Goal: Task Accomplishment & Management: Use online tool/utility

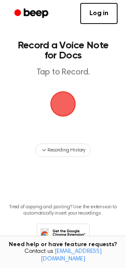
click at [60, 98] on span "button" at bounding box center [63, 104] width 29 height 29
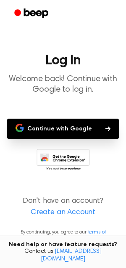
click at [63, 123] on button "Continue with Google" at bounding box center [63, 129] width 112 height 20
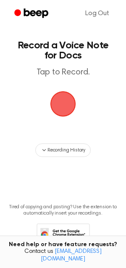
click at [57, 104] on span "button" at bounding box center [63, 104] width 27 height 27
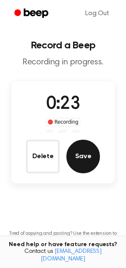
click at [78, 159] on button "Save" at bounding box center [84, 157] width 34 height 34
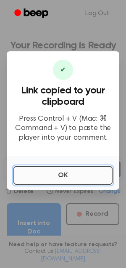
click at [70, 176] on button "OK" at bounding box center [62, 175] width 99 height 19
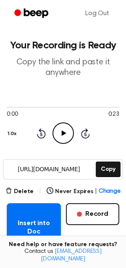
click at [56, 130] on icon "Play Audio" at bounding box center [63, 133] width 21 height 21
click at [56, 130] on icon "Pause Audio" at bounding box center [63, 133] width 21 height 21
click at [56, 130] on icon "Play Audio" at bounding box center [63, 133] width 21 height 21
click at [10, 107] on div at bounding box center [63, 107] width 113 height 1
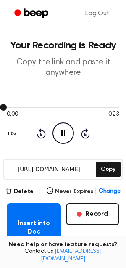
drag, startPoint x: 5, startPoint y: 107, endPoint x: 19, endPoint y: 107, distance: 13.9
click at [19, 107] on div at bounding box center [63, 107] width 113 height 7
click at [54, 137] on icon "Pause Audio" at bounding box center [63, 133] width 21 height 21
click at [54, 137] on icon "Play Audio" at bounding box center [63, 133] width 21 height 21
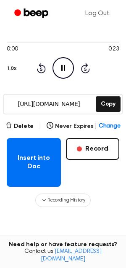
scroll to position [64, 0]
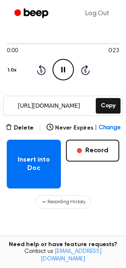
click at [65, 69] on icon "Pause Audio" at bounding box center [63, 69] width 21 height 21
click at [65, 69] on icon at bounding box center [64, 69] width 5 height 5
click at [89, 65] on icon "Skip 5 seconds" at bounding box center [85, 69] width 9 height 11
click at [86, 67] on icon at bounding box center [85, 70] width 9 height 10
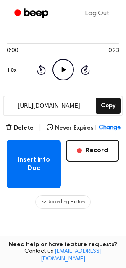
scroll to position [0, 0]
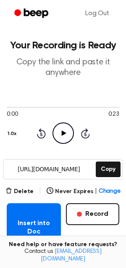
click at [67, 59] on p "Copy the link and paste it anywhere" at bounding box center [63, 67] width 113 height 21
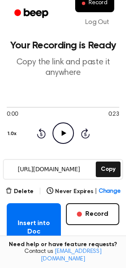
click at [52, 164] on input "[URL][DOMAIN_NAME]" at bounding box center [49, 169] width 91 height 19
click at [36, 174] on input "[URL][DOMAIN_NAME]" at bounding box center [49, 169] width 91 height 19
click at [56, 127] on icon "Play Audio" at bounding box center [63, 133] width 21 height 21
click at [4, 107] on span at bounding box center [3, 107] width 7 height 7
drag, startPoint x: 4, startPoint y: 107, endPoint x: 35, endPoint y: 107, distance: 31.6
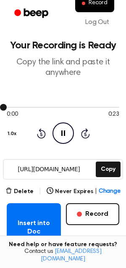
click at [35, 107] on div at bounding box center [63, 107] width 113 height 7
click at [29, 107] on div at bounding box center [63, 107] width 113 height 1
drag, startPoint x: 12, startPoint y: 105, endPoint x: 60, endPoint y: 105, distance: 48.0
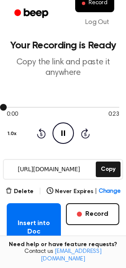
click at [60, 105] on div at bounding box center [63, 107] width 113 height 7
click at [67, 131] on icon "Pause Audio" at bounding box center [63, 133] width 21 height 21
click at [67, 131] on icon "Play Audio" at bounding box center [63, 133] width 21 height 21
click at [67, 132] on icon "Pause Audio" at bounding box center [63, 133] width 21 height 21
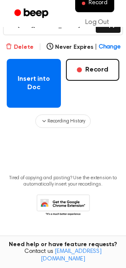
click at [24, 50] on button "Delete" at bounding box center [19, 47] width 28 height 9
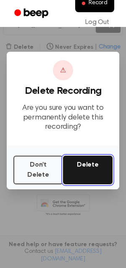
click at [80, 167] on button "Delete" at bounding box center [88, 170] width 50 height 29
